Goal: Transaction & Acquisition: Purchase product/service

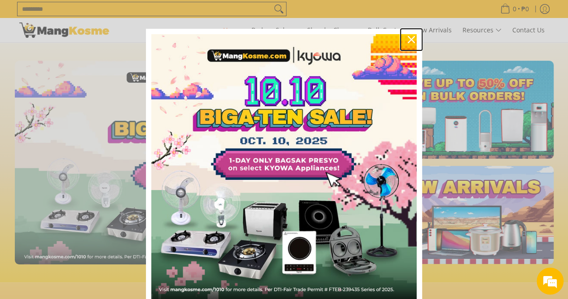
click at [410, 40] on icon "close icon" at bounding box center [411, 39] width 7 height 7
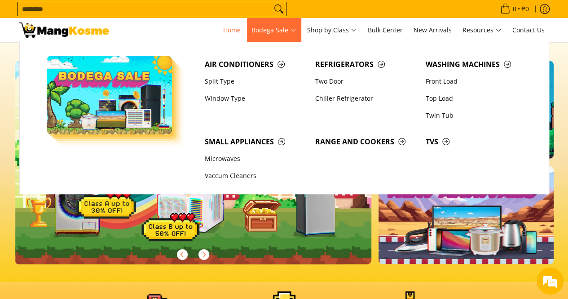
scroll to position [0, 357]
click at [339, 98] on link "Chiller Refrigerator" at bounding box center [366, 98] width 110 height 17
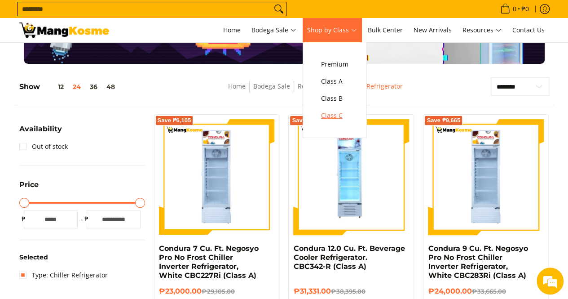
scroll to position [225, 0]
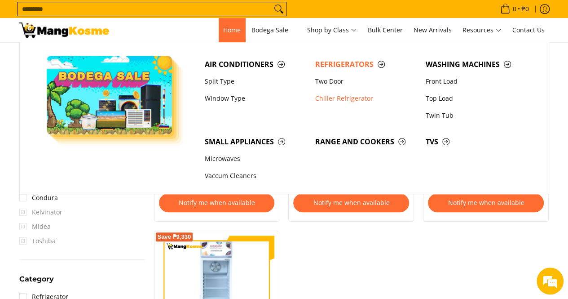
click at [226, 34] on span "Home" at bounding box center [232, 30] width 18 height 9
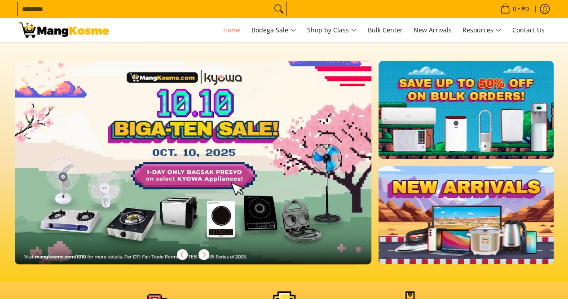
click at [155, 11] on input "Search..." at bounding box center [145, 8] width 254 height 13
type input "*******"
click at [272, 2] on button "Search" at bounding box center [279, 8] width 14 height 13
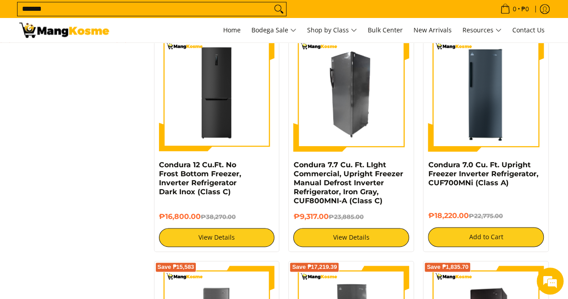
scroll to position [674, 0]
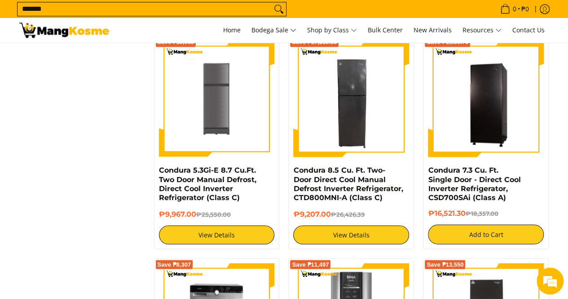
click at [20, 9] on input "*******" at bounding box center [145, 8] width 254 height 13
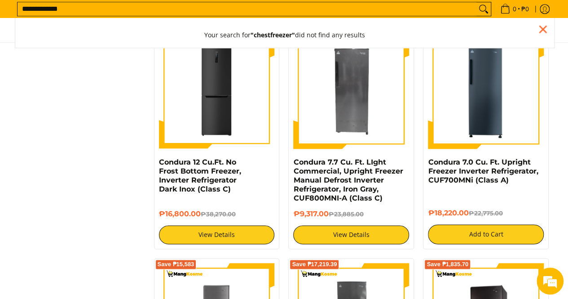
scroll to position [450, 0]
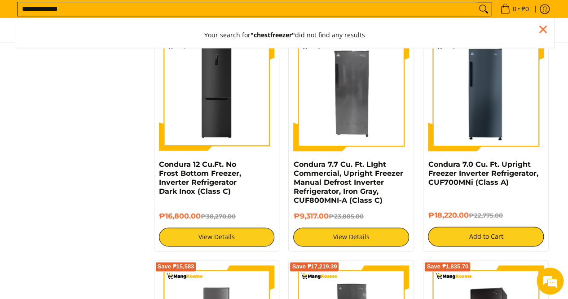
type input "**********"
click at [477, 2] on button "Search" at bounding box center [484, 8] width 14 height 13
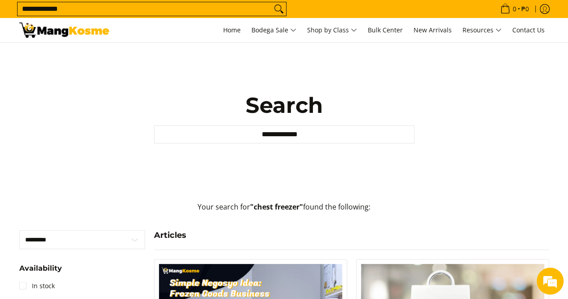
click at [277, 135] on input "**********" at bounding box center [284, 134] width 261 height 18
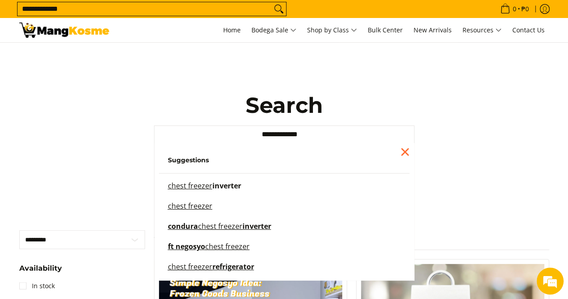
click at [208, 185] on mark "chest freezer" at bounding box center [190, 186] width 44 height 10
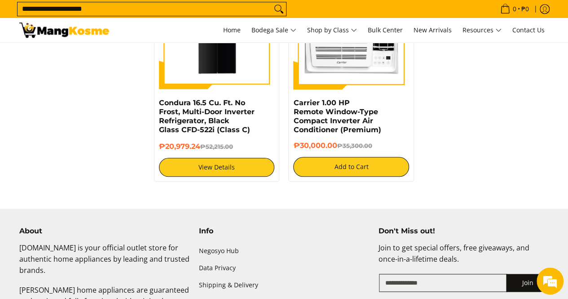
scroll to position [1976, 0]
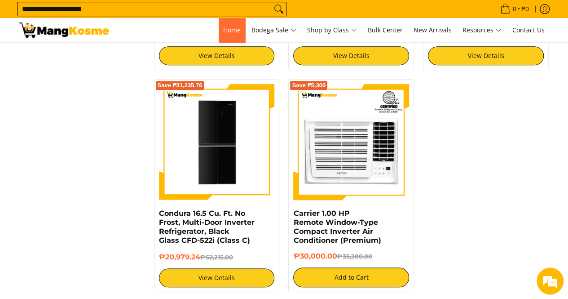
click at [233, 36] on link "Home" at bounding box center [232, 30] width 27 height 24
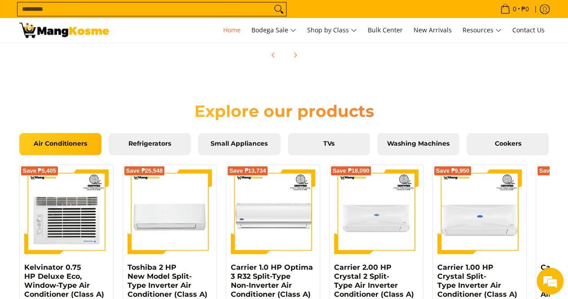
scroll to position [719, 0]
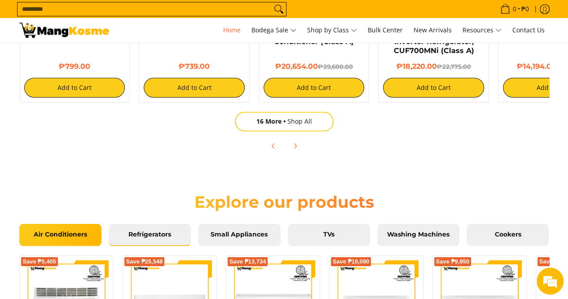
click at [168, 229] on link "Refrigerators" at bounding box center [150, 234] width 82 height 22
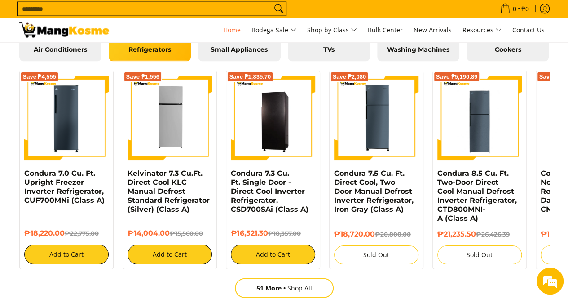
scroll to position [1033, 0]
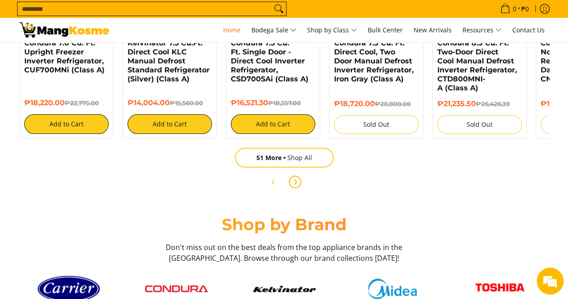
click at [300, 181] on span "Next" at bounding box center [295, 182] width 11 height 11
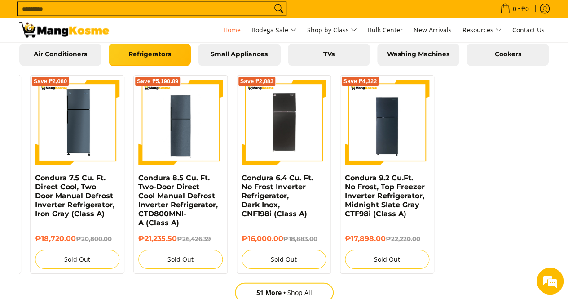
scroll to position [943, 0]
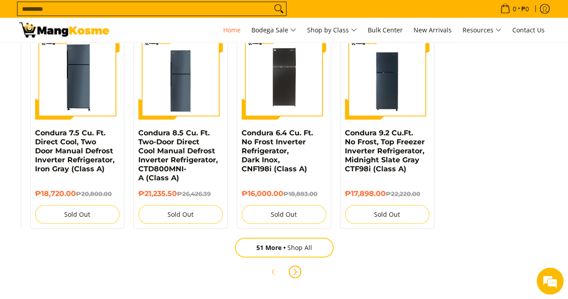
click at [301, 274] on button "Next" at bounding box center [295, 272] width 20 height 20
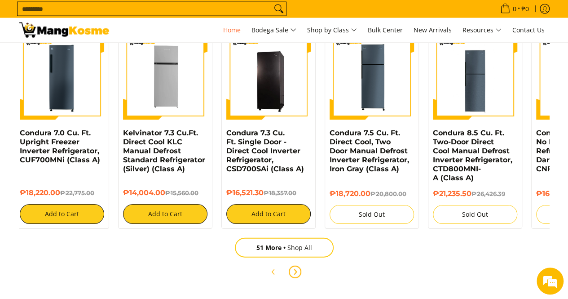
scroll to position [0, 1071]
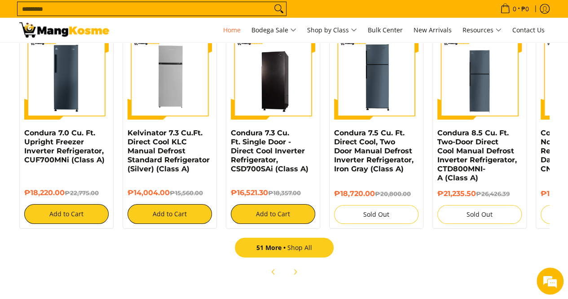
click at [294, 255] on link "51 More Shop All" at bounding box center [284, 248] width 99 height 20
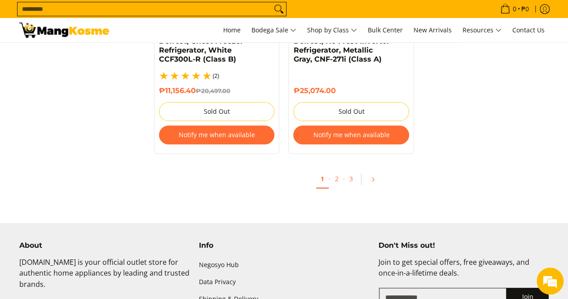
scroll to position [2045, 0]
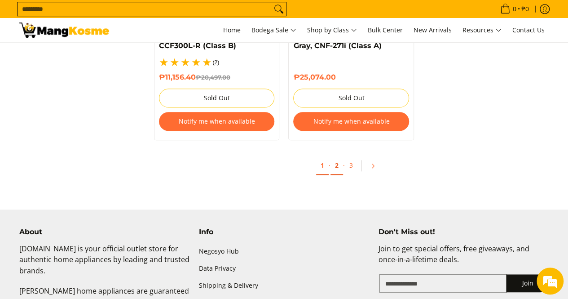
click at [338, 156] on link "2" at bounding box center [337, 165] width 13 height 18
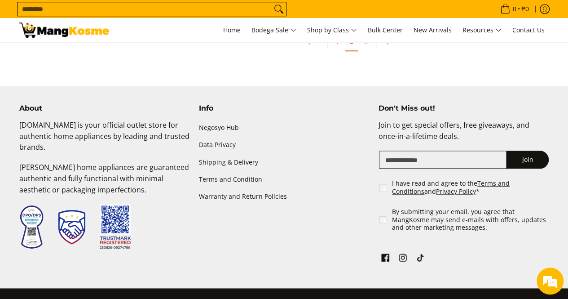
scroll to position [2101, 0]
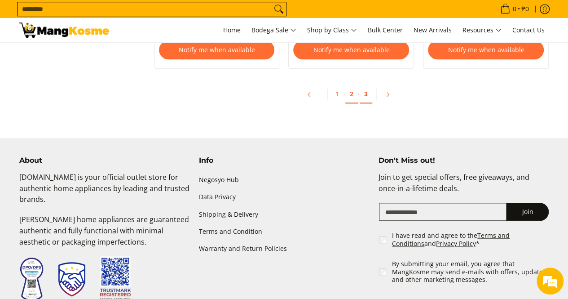
click at [367, 100] on link "3" at bounding box center [366, 94] width 13 height 18
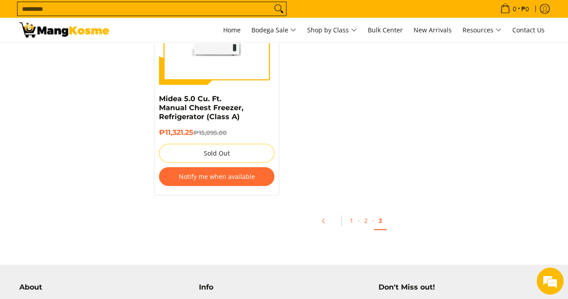
scroll to position [943, 0]
